Goal: Task Accomplishment & Management: Manage account settings

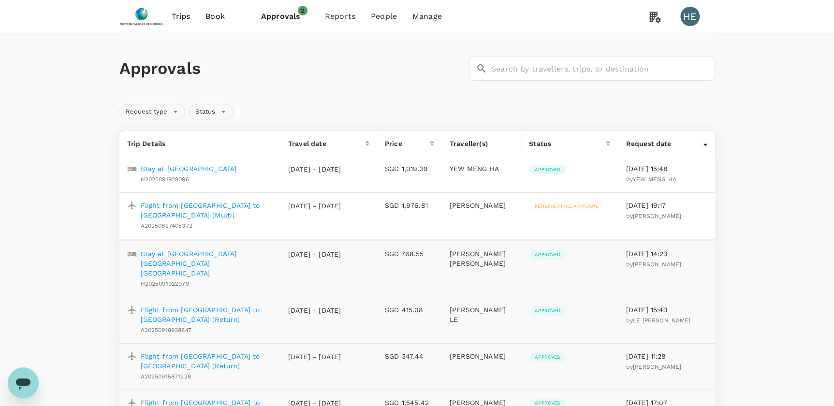
click at [294, 15] on span "Approvals" at bounding box center [285, 17] width 48 height 12
click at [292, 17] on span "Approvals" at bounding box center [285, 17] width 48 height 12
click at [274, 16] on span "Approvals" at bounding box center [285, 17] width 48 height 12
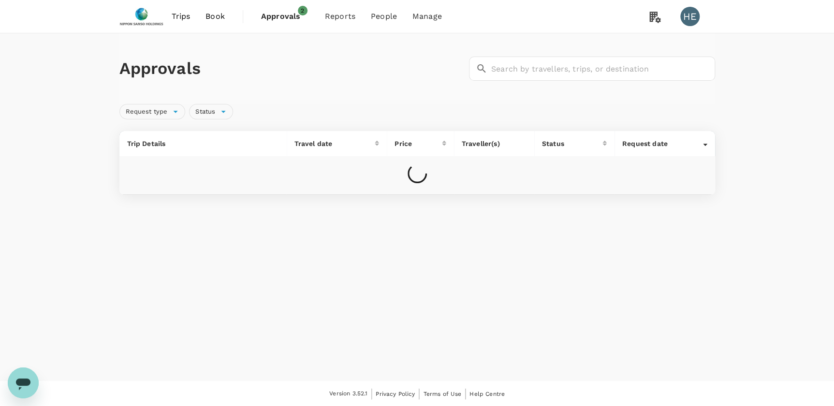
click at [284, 19] on span "Approvals" at bounding box center [285, 17] width 48 height 12
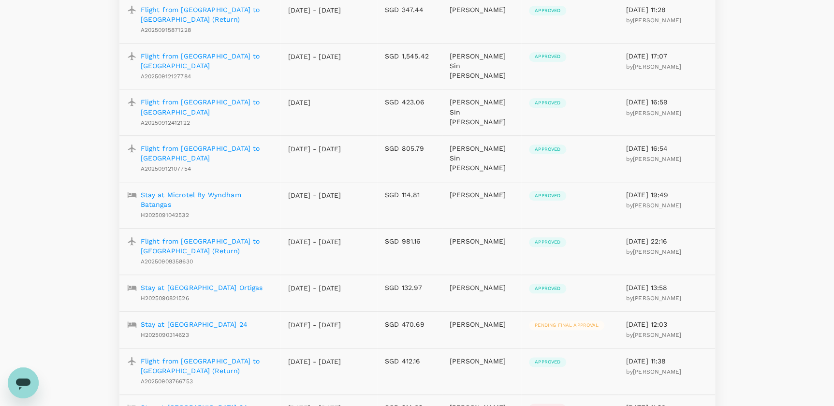
scroll to position [484, 0]
